Goal: Information Seeking & Learning: Learn about a topic

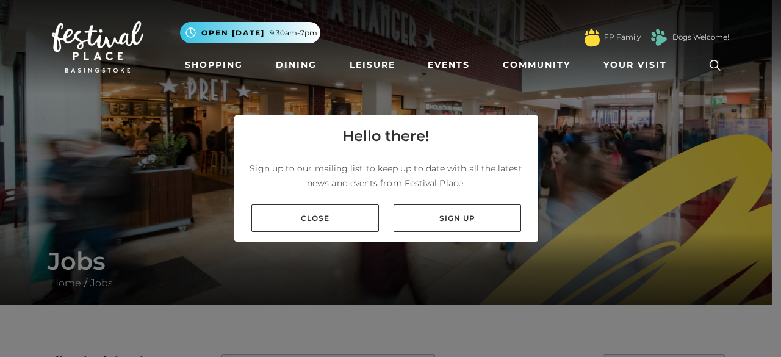
click at [323, 203] on div "Close Sign up" at bounding box center [386, 218] width 304 height 47
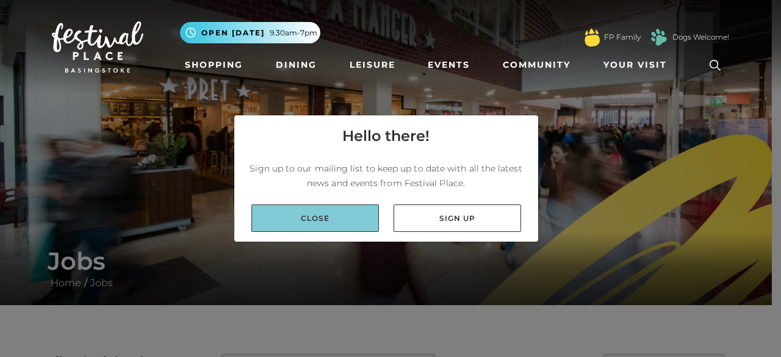
click at [321, 207] on link "Close" at bounding box center [315, 217] width 128 height 27
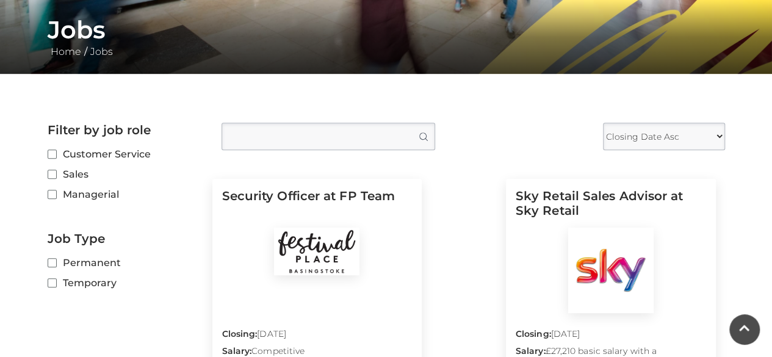
scroll to position [203, 0]
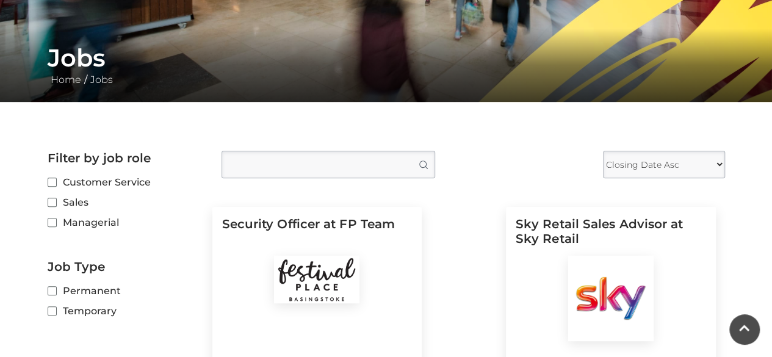
click at [104, 184] on label "Customer Service" at bounding box center [126, 182] width 156 height 15
click at [56, 184] on input "Customer Service" at bounding box center [52, 183] width 8 height 8
checkbox input "true"
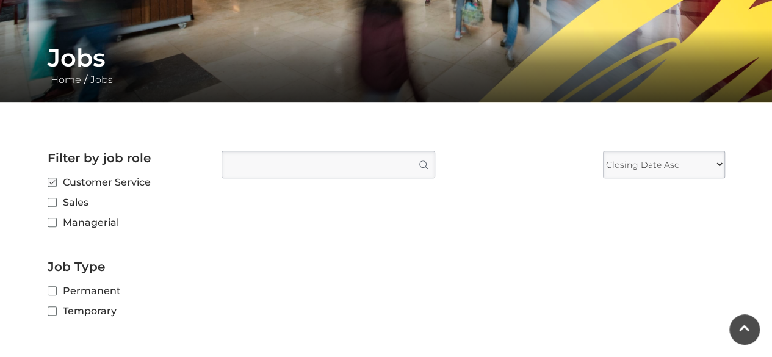
click at [80, 200] on label "Sales" at bounding box center [126, 202] width 156 height 15
click at [56, 200] on input "Sales" at bounding box center [52, 203] width 8 height 8
checkbox input "true"
checkbox input "false"
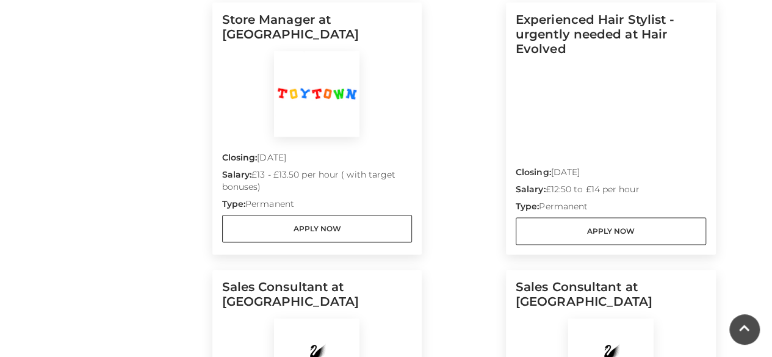
scroll to position [650, 0]
